Goal: Transaction & Acquisition: Purchase product/service

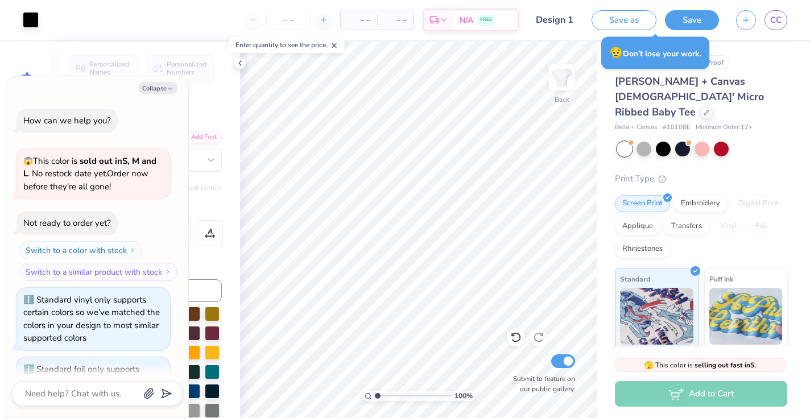
type textarea "x"
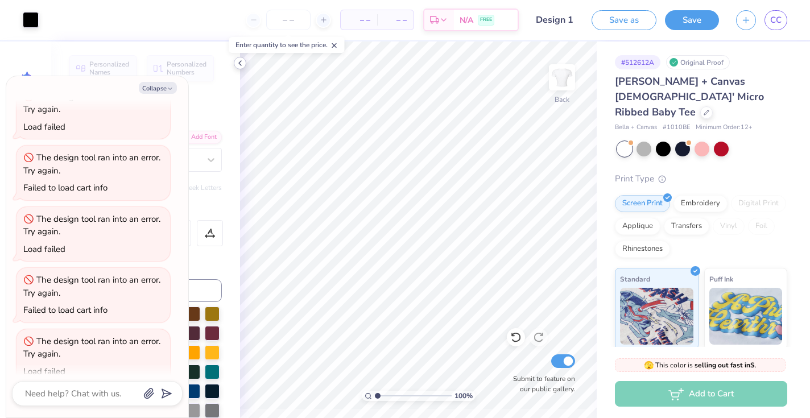
click at [245, 60] on div at bounding box center [240, 63] width 13 height 13
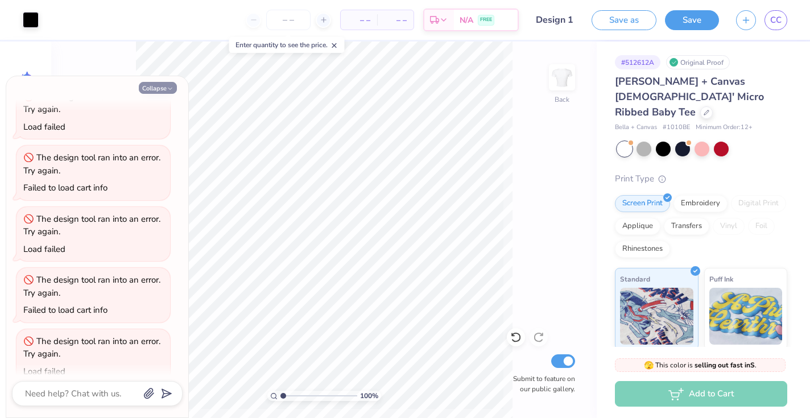
click at [173, 88] on icon "button" at bounding box center [170, 88] width 7 height 7
type textarea "x"
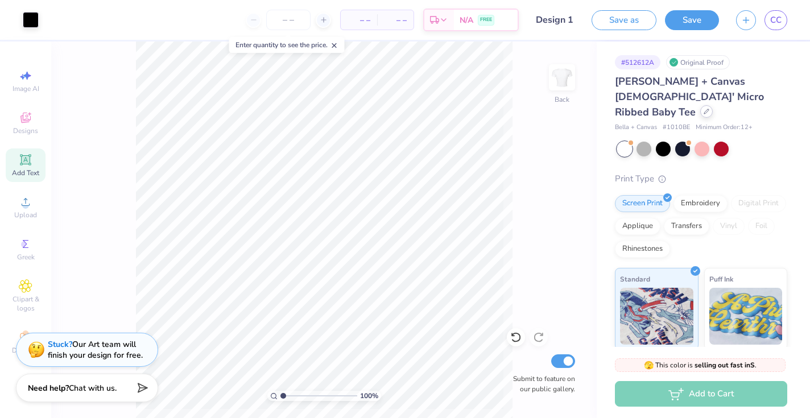
click at [700, 105] on div at bounding box center [706, 111] width 13 height 13
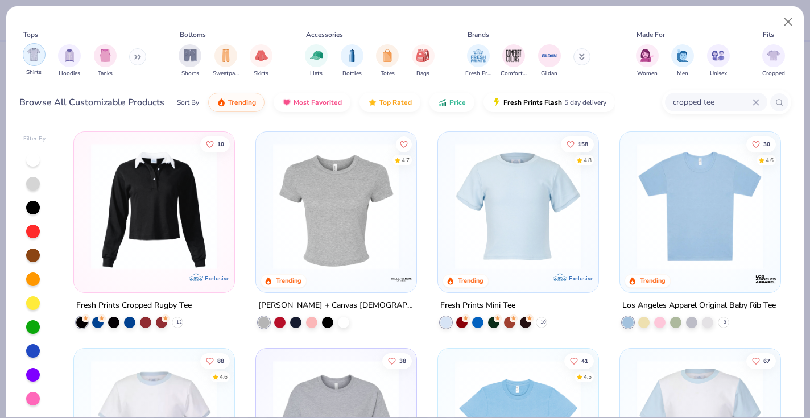
click at [26, 59] on div "filter for Shirts" at bounding box center [34, 54] width 23 height 23
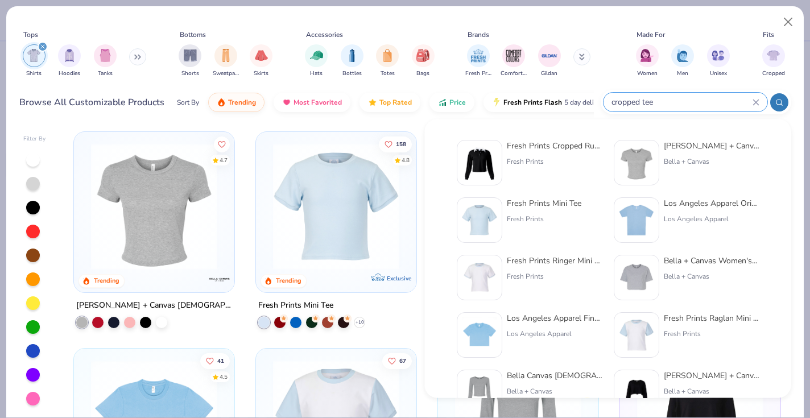
drag, startPoint x: 718, startPoint y: 102, endPoint x: 655, endPoint y: 95, distance: 63.5
click at [659, 97] on input "cropped tee" at bounding box center [681, 102] width 142 height 13
drag, startPoint x: 660, startPoint y: 103, endPoint x: 587, endPoint y: 85, distance: 75.6
click at [587, 85] on div "Tops Shirts Hoodies Tanks Bottoms Shorts Sweatpants Skirts Accessories Hats Bot…" at bounding box center [405, 68] width 772 height 99
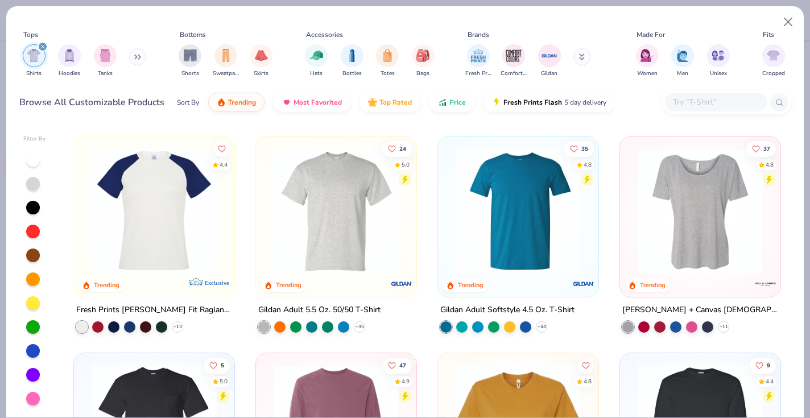
scroll to position [667, 0]
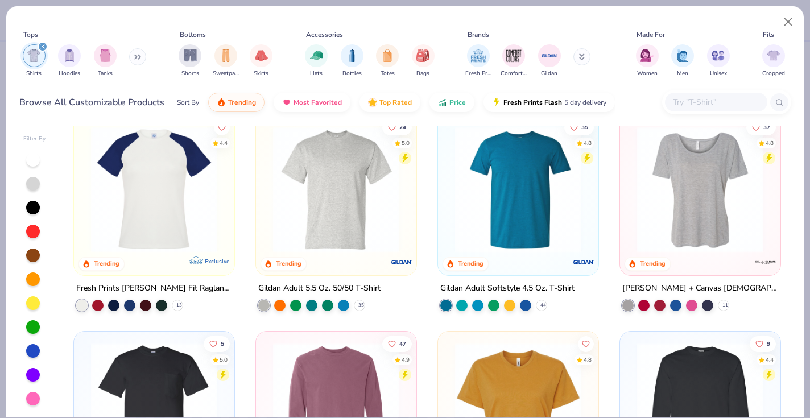
click at [710, 233] on img at bounding box center [700, 189] width 138 height 126
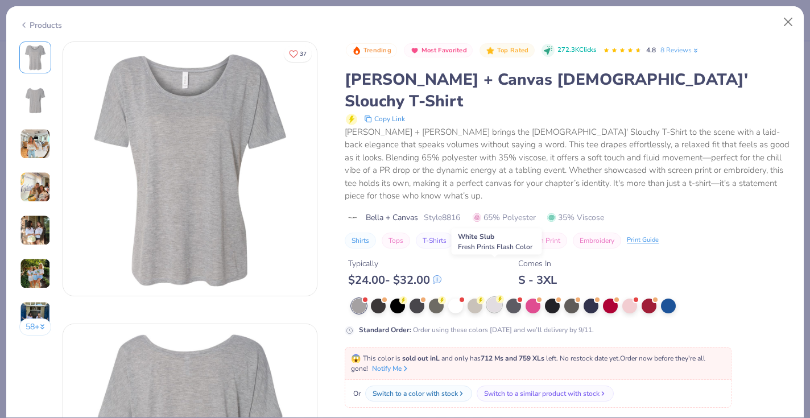
click at [492, 298] on div at bounding box center [494, 305] width 15 height 15
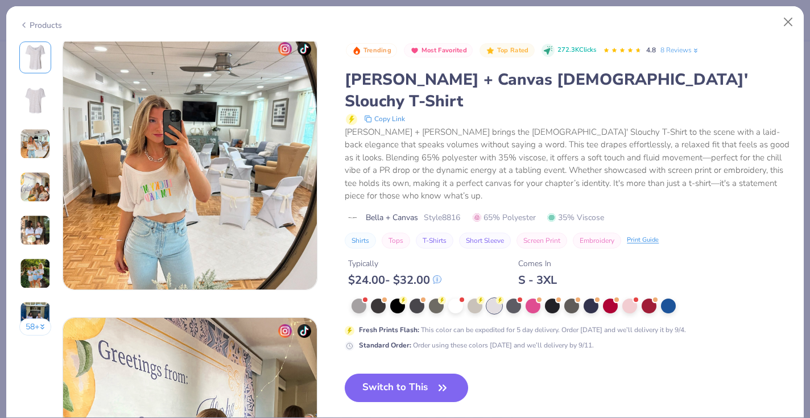
scroll to position [569, 0]
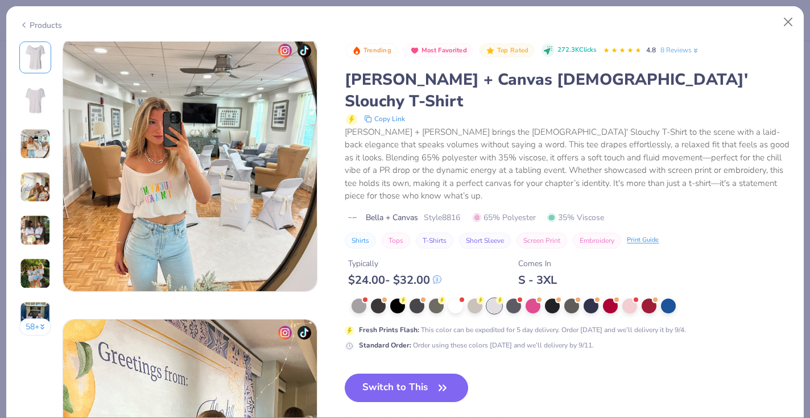
click at [179, 179] on img at bounding box center [190, 165] width 254 height 254
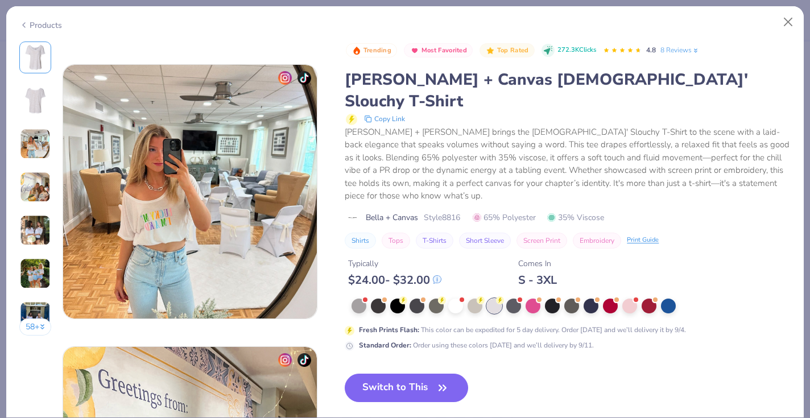
scroll to position [532, 0]
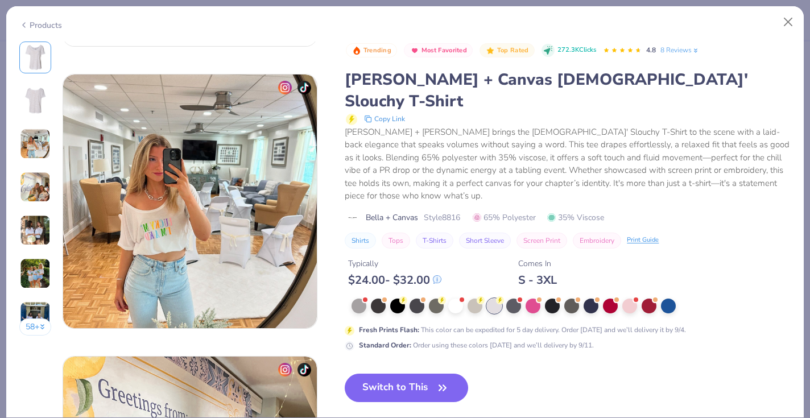
click at [40, 189] on img at bounding box center [35, 187] width 31 height 31
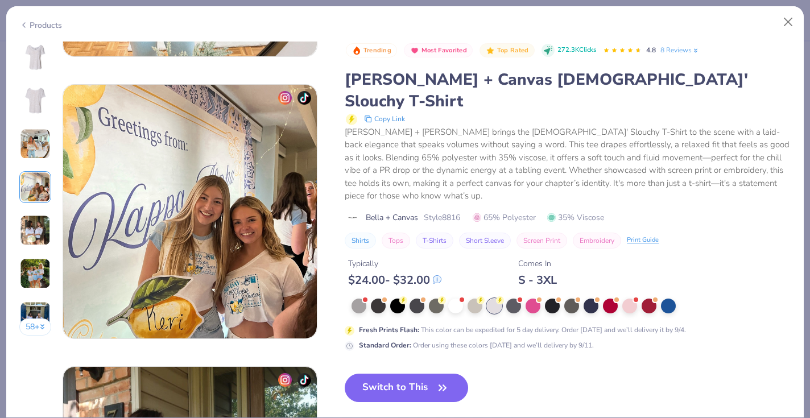
scroll to position [846, 0]
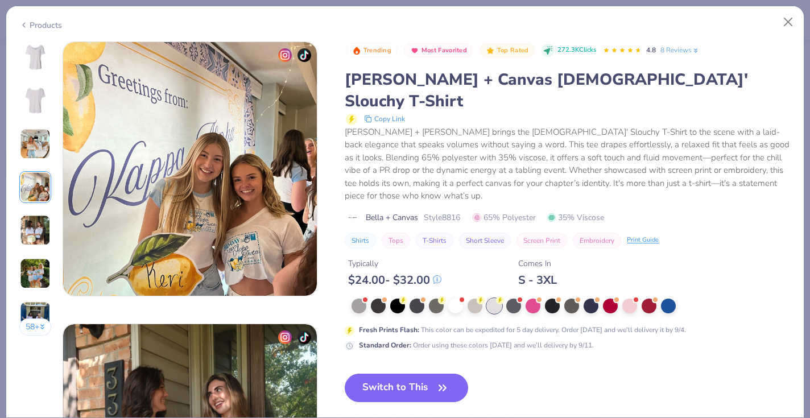
click at [37, 232] on img at bounding box center [35, 230] width 31 height 31
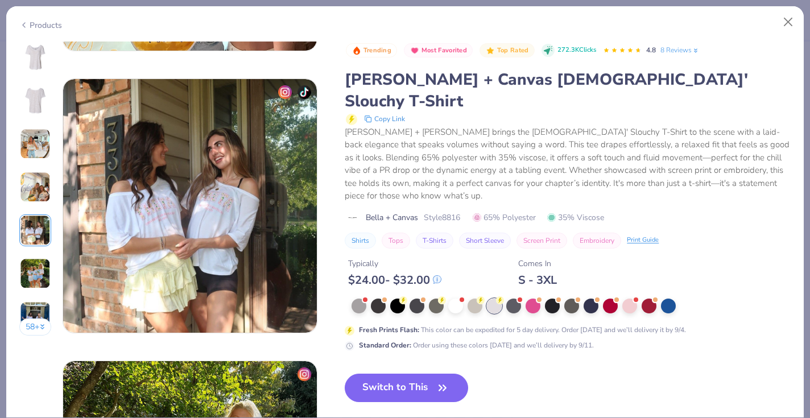
scroll to position [1129, 0]
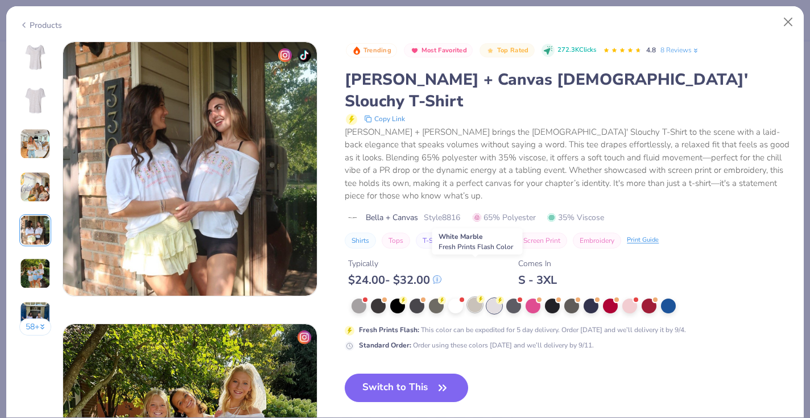
click at [480, 298] on div at bounding box center [475, 305] width 15 height 15
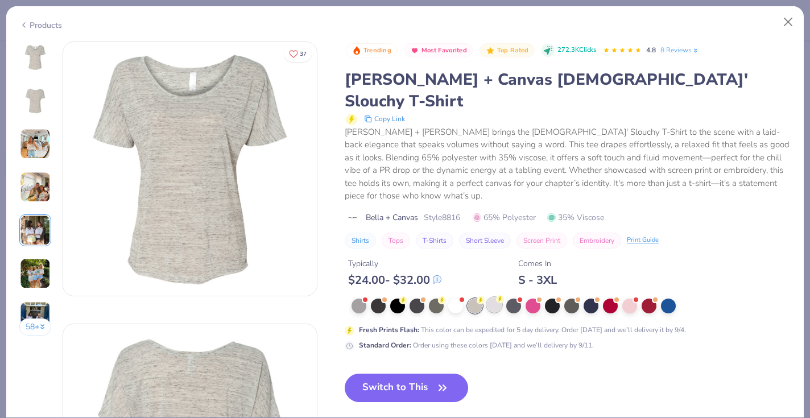
click at [493, 298] on div at bounding box center [494, 305] width 15 height 15
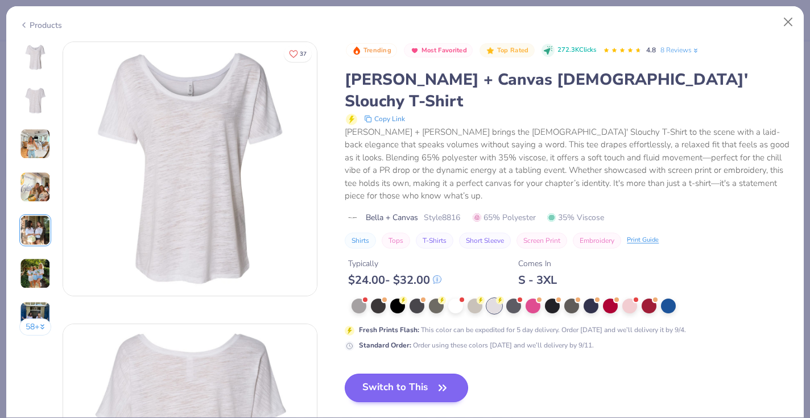
click at [400, 374] on button "Switch to This" at bounding box center [406, 388] width 123 height 28
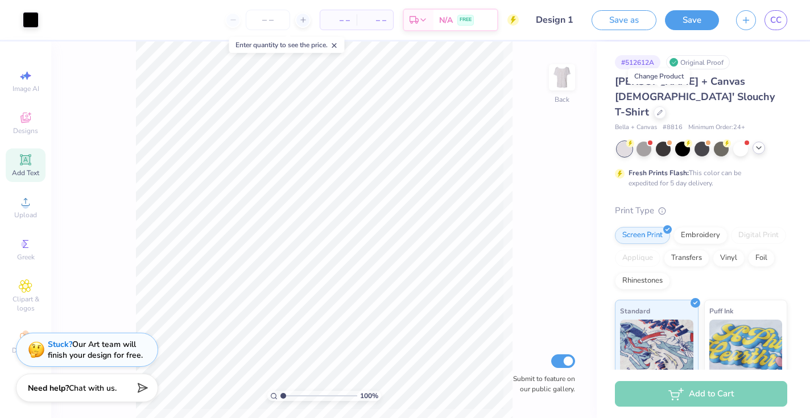
click at [756, 143] on icon at bounding box center [758, 147] width 9 height 9
